Goal: Task Accomplishment & Management: Manage account settings

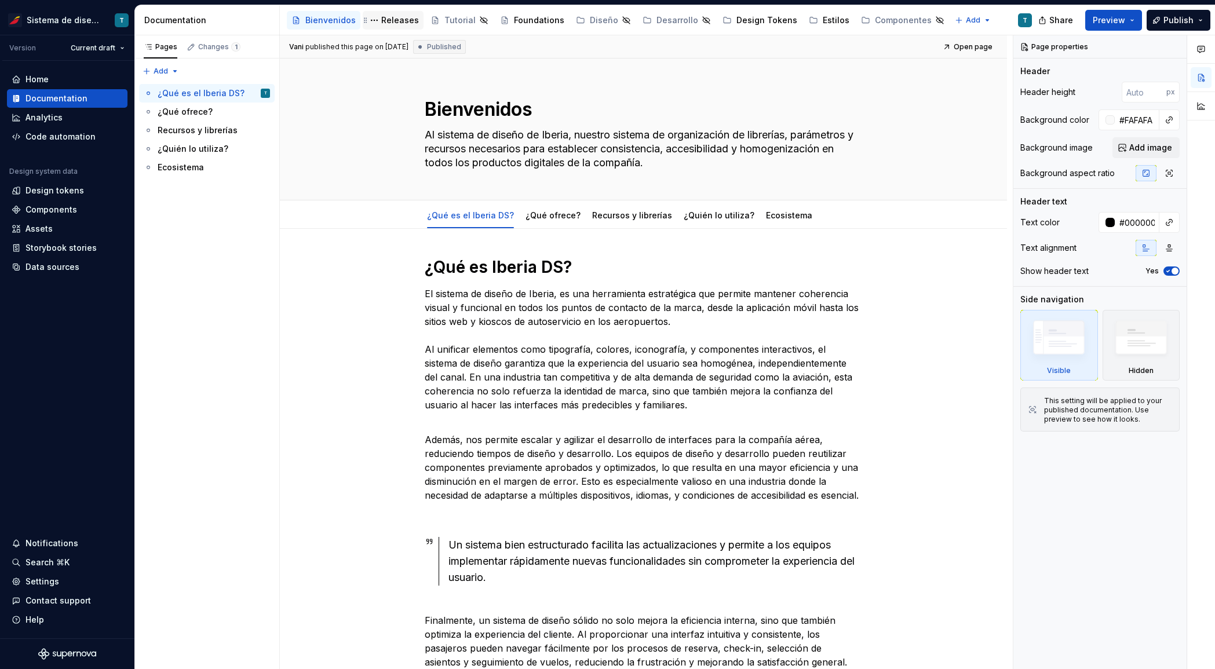
click at [391, 19] on div "Releases" at bounding box center [400, 20] width 38 height 12
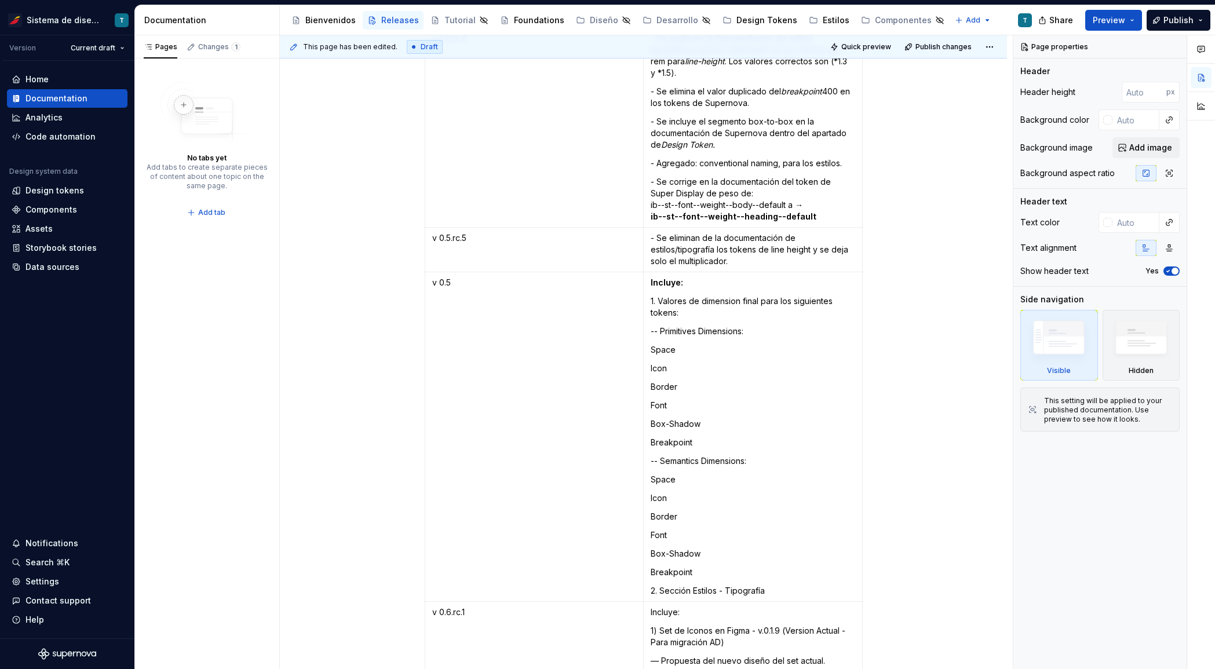
scroll to position [6429, 0]
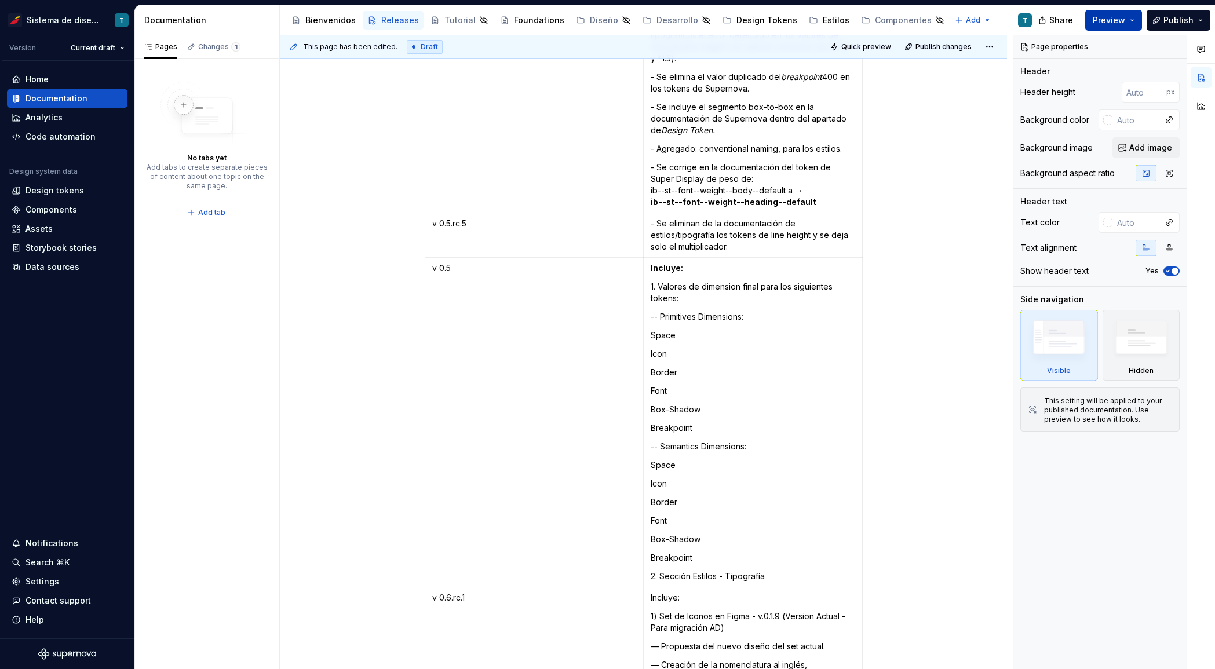
click at [1128, 19] on button "Preview" at bounding box center [1113, 20] width 57 height 21
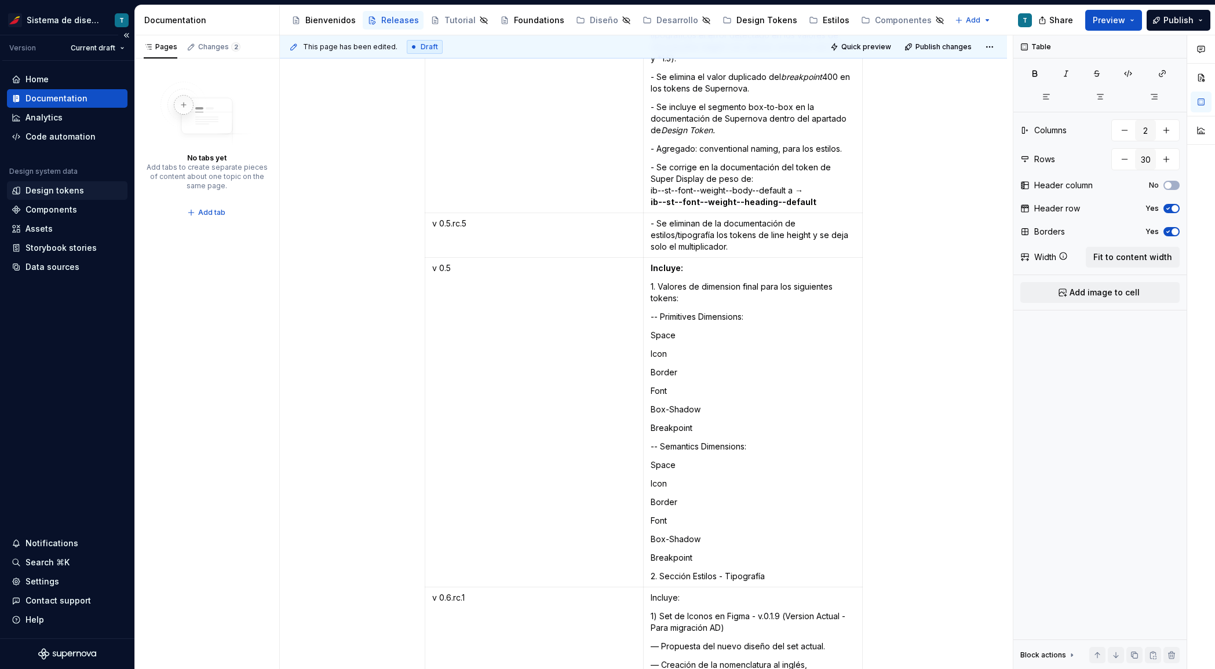
click at [59, 192] on div "Design tokens" at bounding box center [54, 191] width 59 height 12
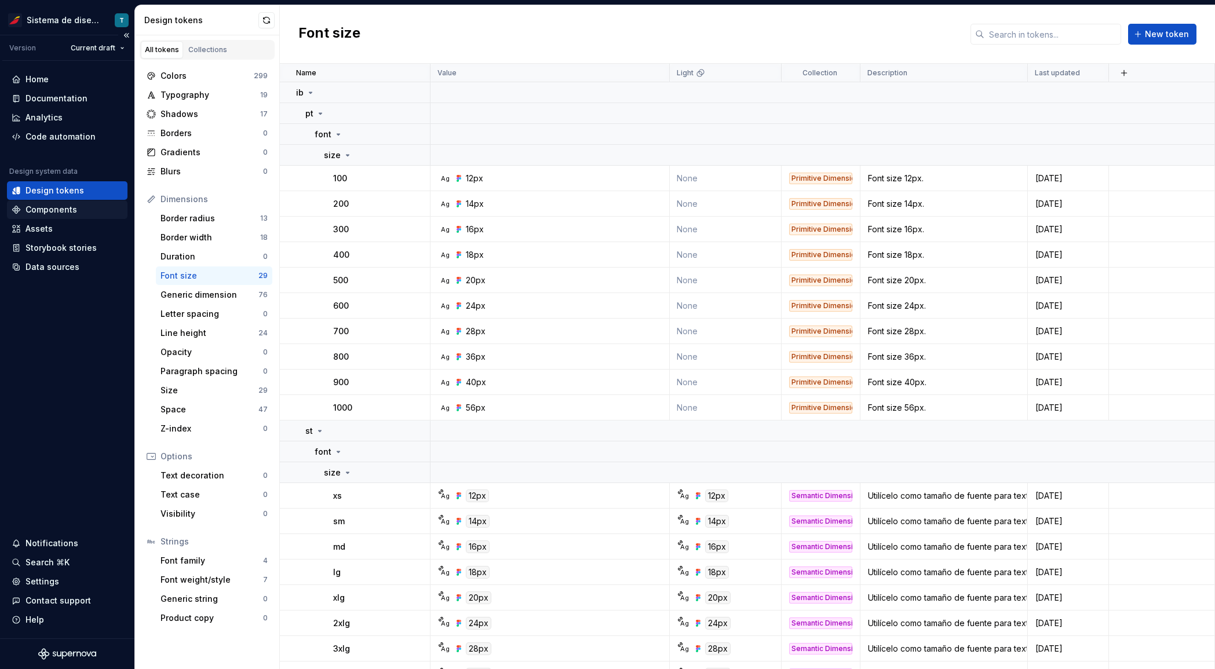
click at [57, 210] on div "Components" at bounding box center [51, 210] width 52 height 12
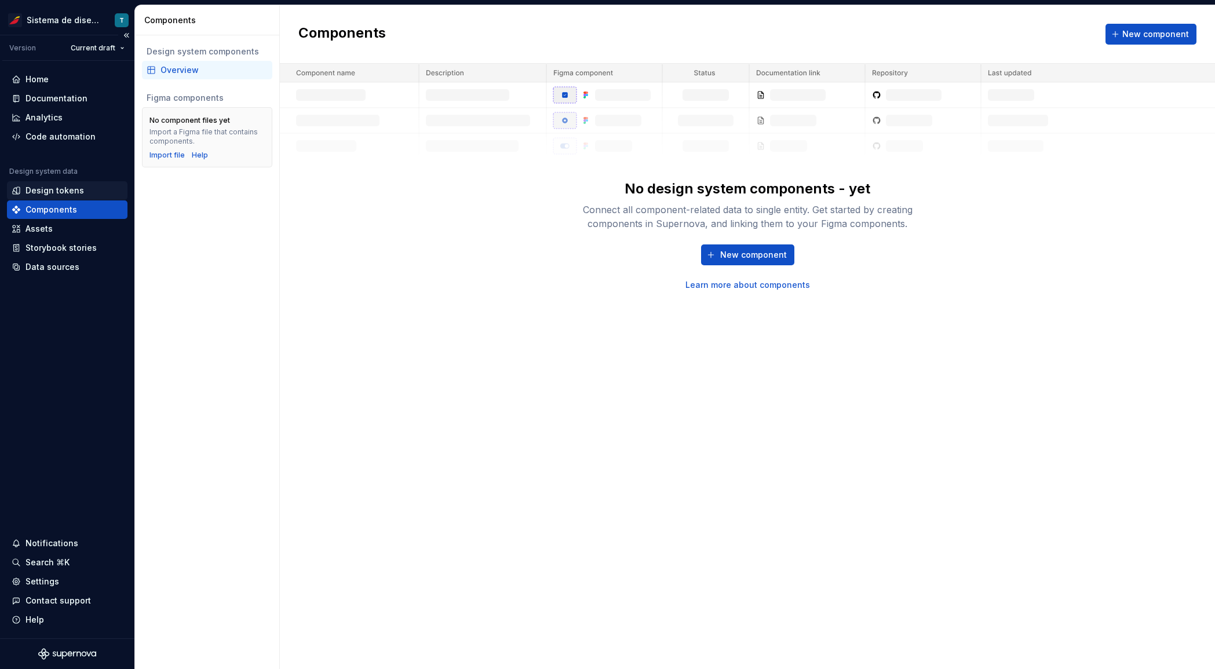
click at [57, 192] on div "Design tokens" at bounding box center [54, 191] width 59 height 12
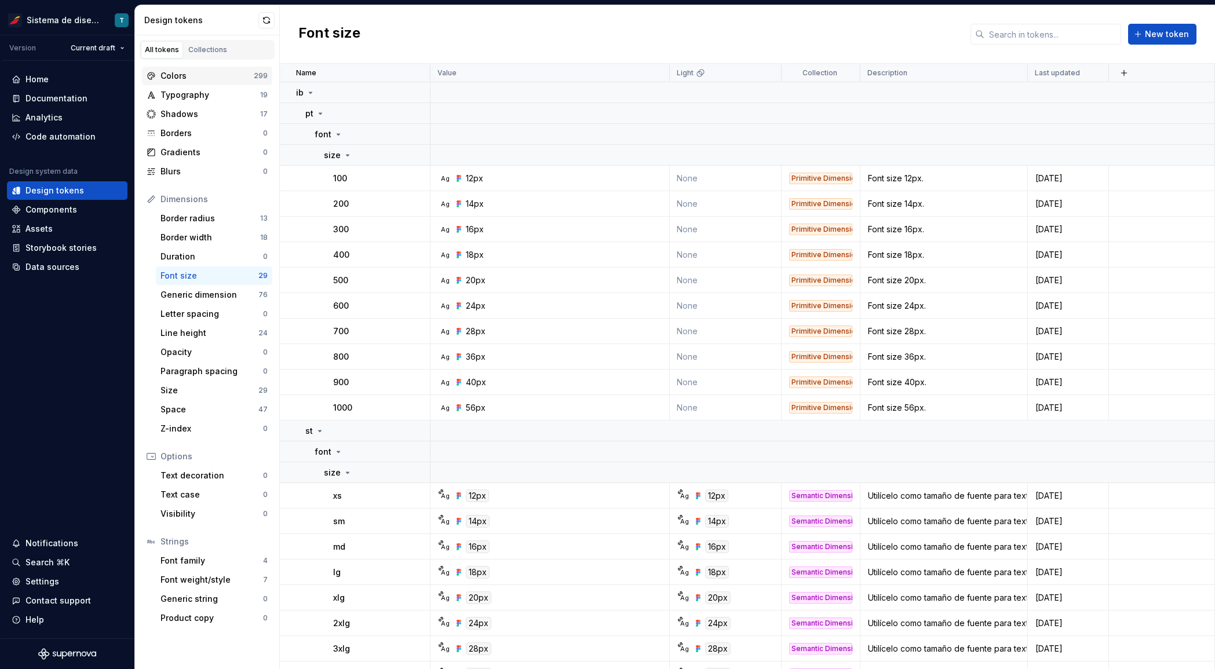
click at [201, 74] on div "Colors" at bounding box center [207, 76] width 93 height 12
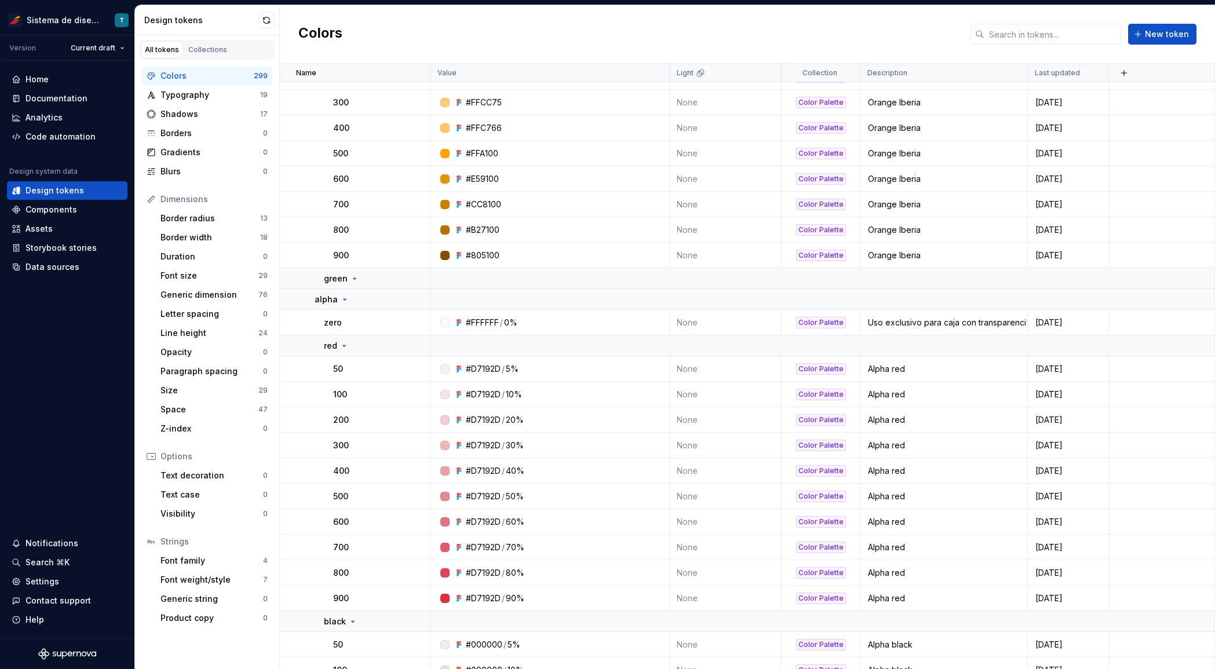
scroll to position [8435, 0]
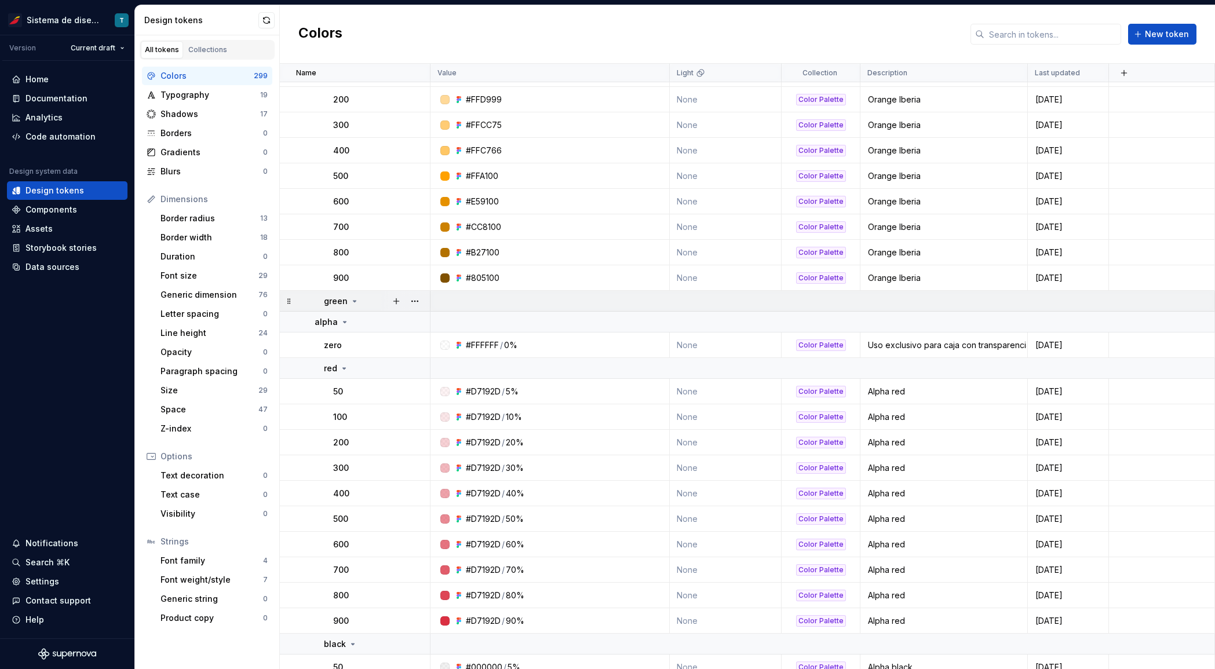
click at [355, 300] on icon at bounding box center [354, 301] width 9 height 9
click at [415, 298] on button "button" at bounding box center [415, 301] width 16 height 16
click at [440, 432] on div "Delete group" at bounding box center [465, 432] width 75 height 12
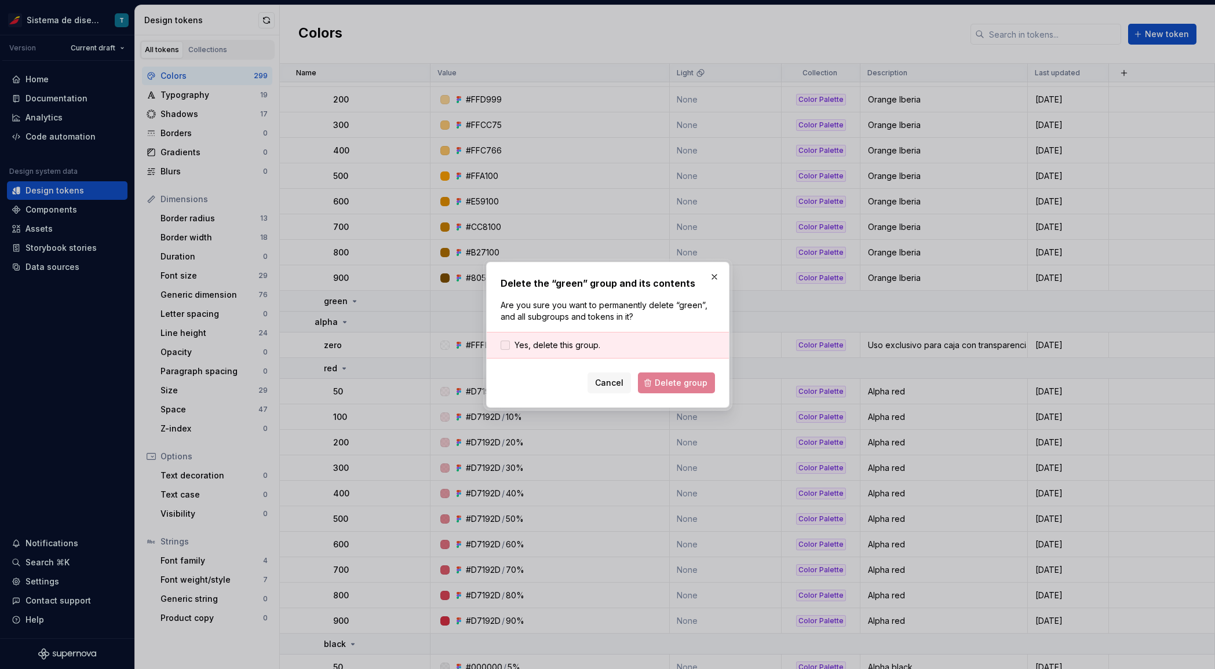
click at [566, 343] on span "Yes, delete this group." at bounding box center [558, 346] width 86 height 12
click at [676, 382] on span "Delete group" at bounding box center [681, 383] width 53 height 12
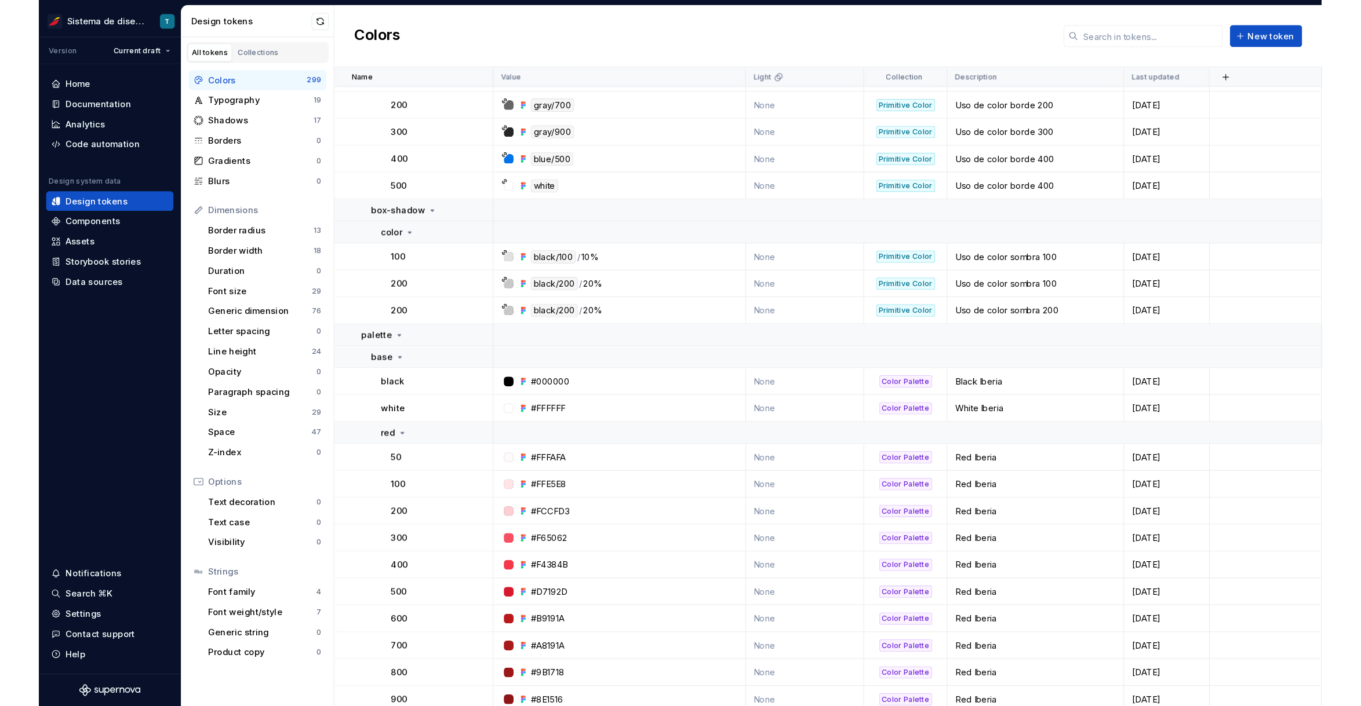
scroll to position [6939, 0]
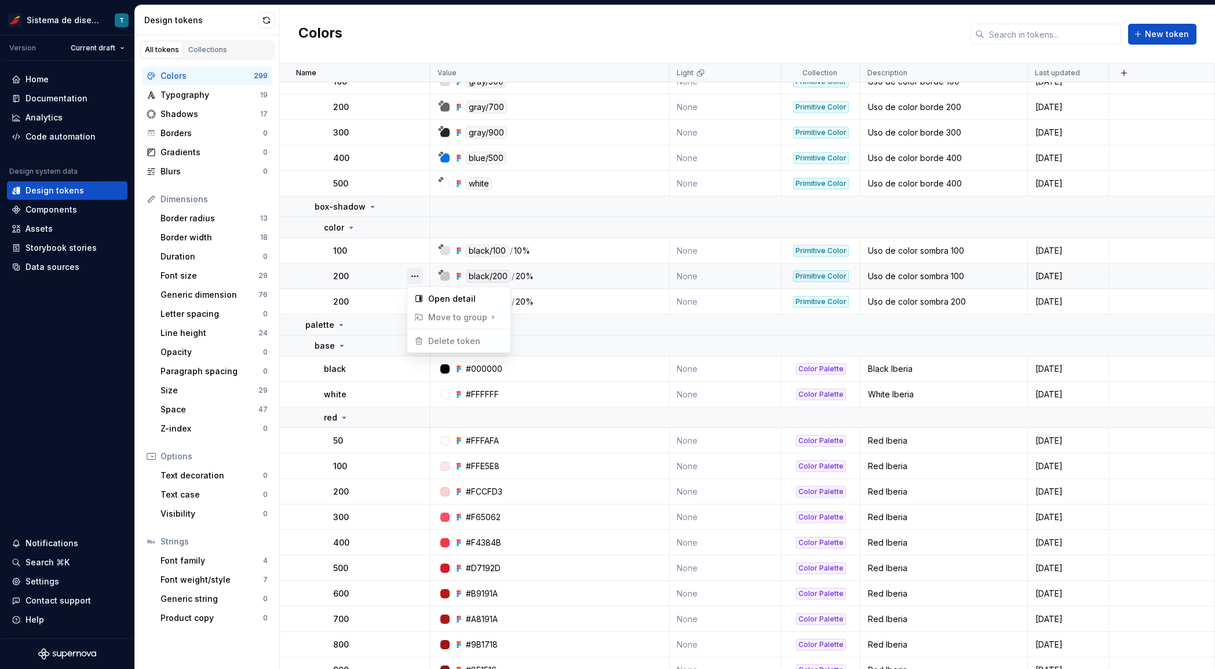
click at [413, 273] on button "button" at bounding box center [415, 276] width 16 height 16
click at [381, 301] on html "Sistema de diseño Iberia T Version Current draft Home Documentation Analytics C…" at bounding box center [607, 334] width 1215 height 669
click at [414, 300] on button "button" at bounding box center [415, 302] width 16 height 16
click at [362, 305] on html "Sistema de diseño Iberia T Version Current draft Home Documentation Analytics C…" at bounding box center [607, 334] width 1215 height 669
click at [350, 297] on div "200" at bounding box center [381, 302] width 96 height 12
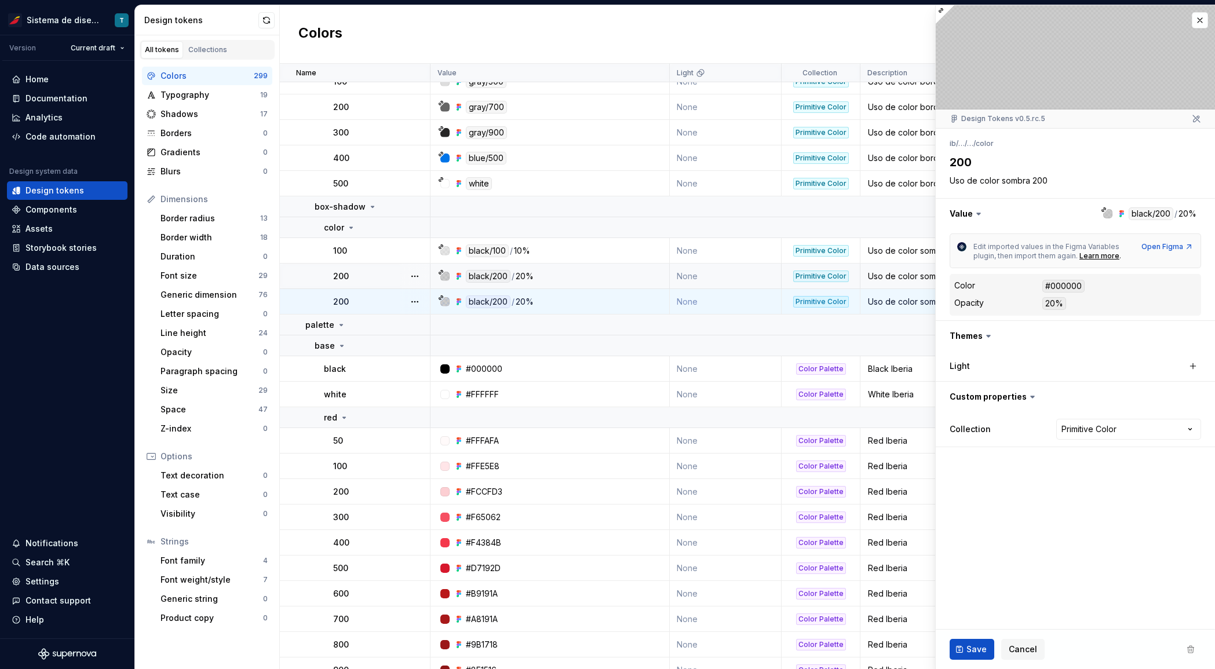
click at [360, 273] on div "200" at bounding box center [381, 277] width 96 height 12
click at [364, 296] on div "200" at bounding box center [381, 302] width 96 height 12
click at [371, 279] on div "200" at bounding box center [381, 277] width 96 height 12
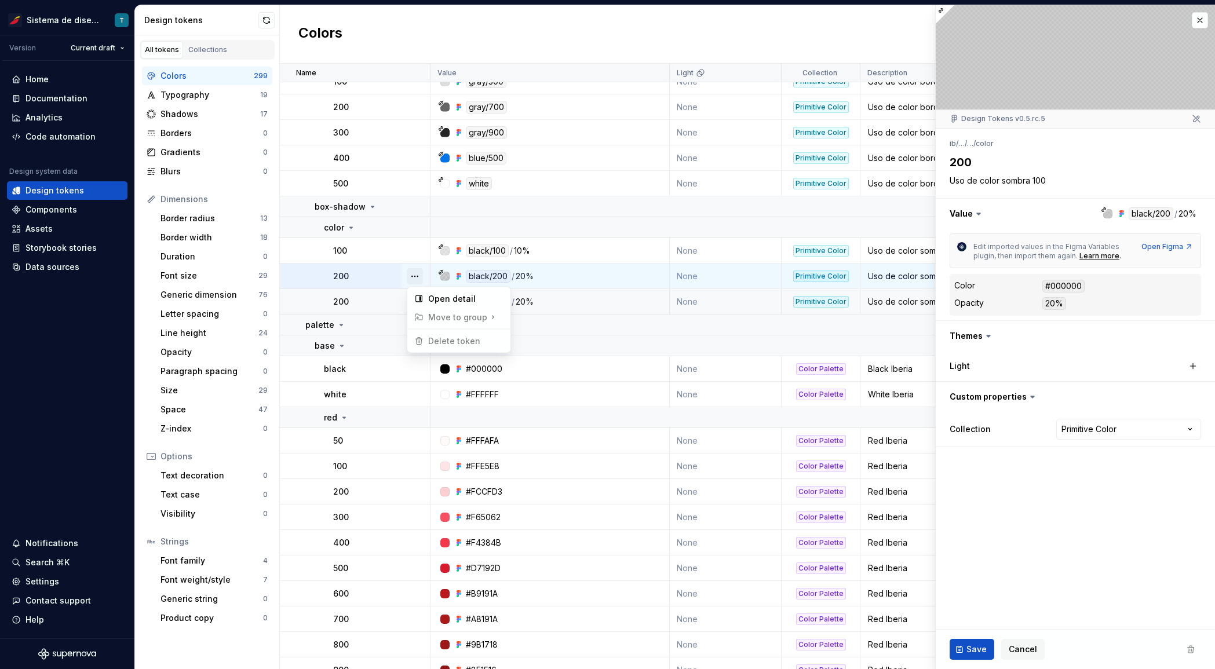
click at [415, 276] on button "button" at bounding box center [415, 276] width 16 height 16
click at [440, 297] on div "Open detail" at bounding box center [465, 299] width 75 height 12
click at [1187, 651] on span at bounding box center [1190, 649] width 21 height 21
click at [1164, 246] on div "Open Figma" at bounding box center [1168, 246] width 52 height 9
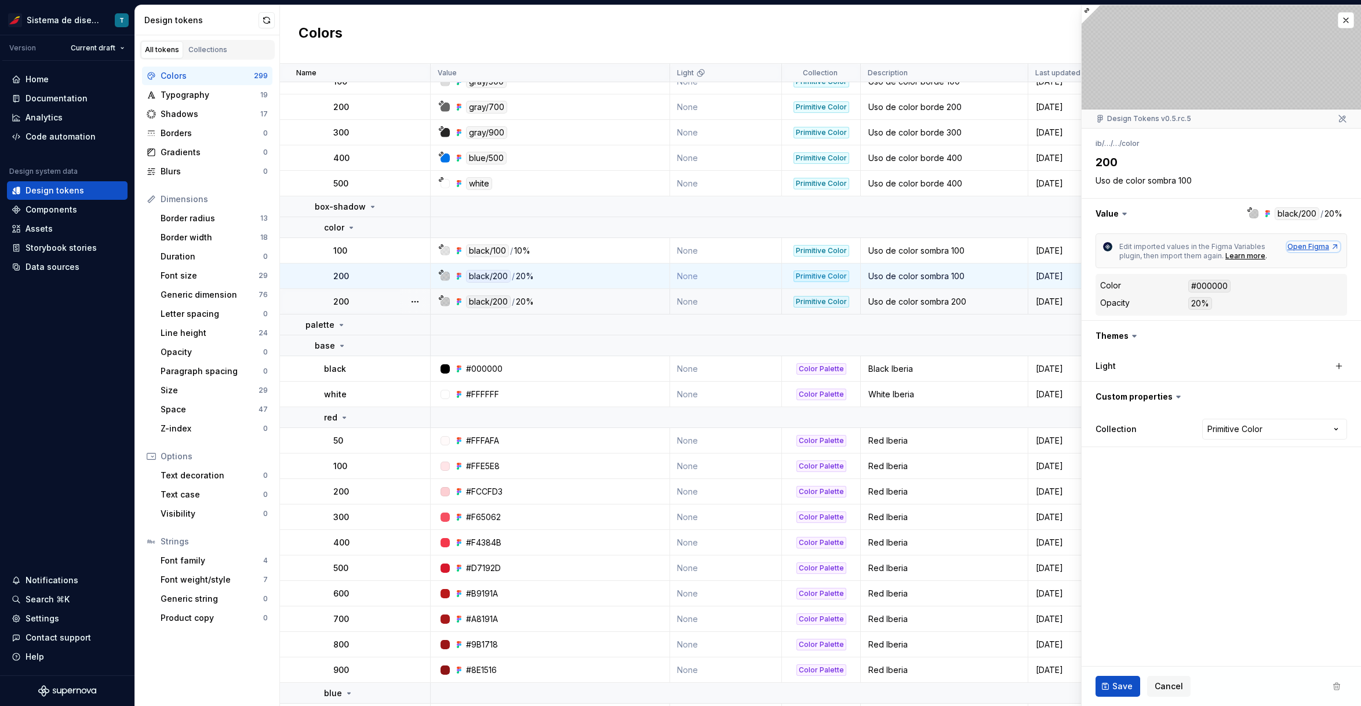
type textarea "*"
